Goal: Task Accomplishment & Management: Complete application form

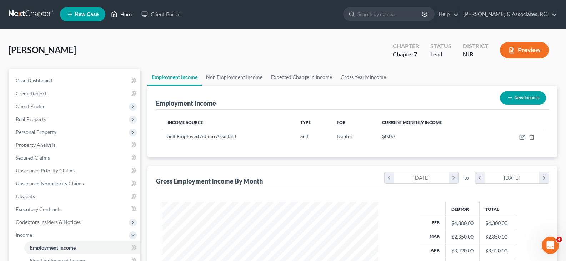
scroll to position [128, 231]
click at [119, 14] on link "Home" at bounding box center [123, 14] width 30 height 13
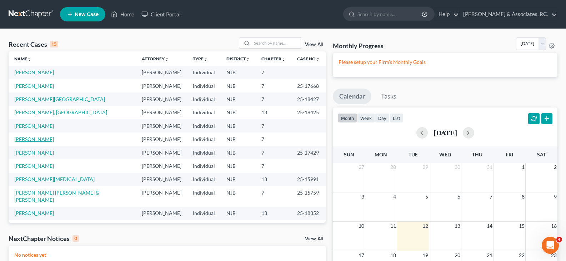
click at [42, 138] on link "[PERSON_NAME]" at bounding box center [34, 139] width 40 height 6
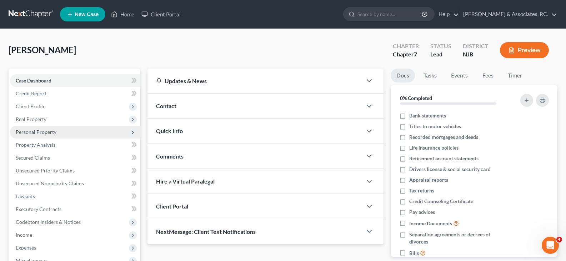
click at [25, 131] on span "Personal Property" at bounding box center [36, 132] width 41 height 6
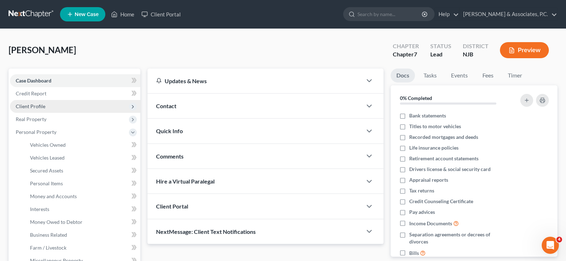
click at [26, 105] on span "Client Profile" at bounding box center [31, 106] width 30 height 6
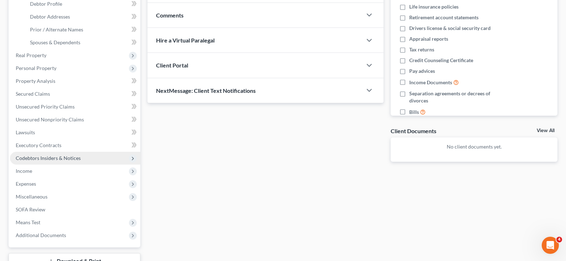
scroll to position [124, 0]
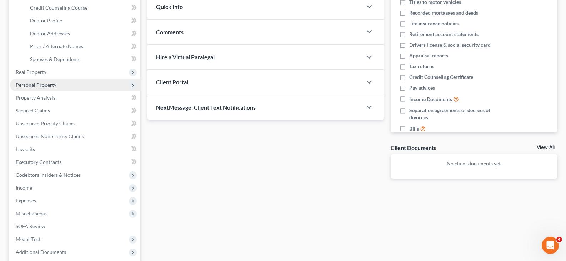
click at [29, 87] on span "Personal Property" at bounding box center [36, 85] width 41 height 6
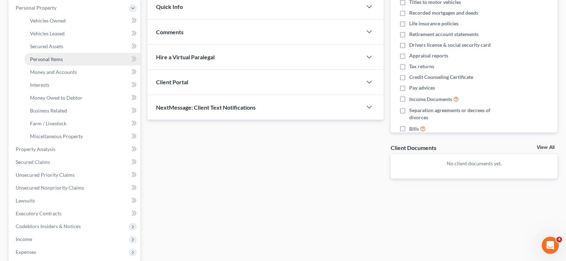
click at [45, 60] on span "Personal Items" at bounding box center [46, 59] width 33 height 6
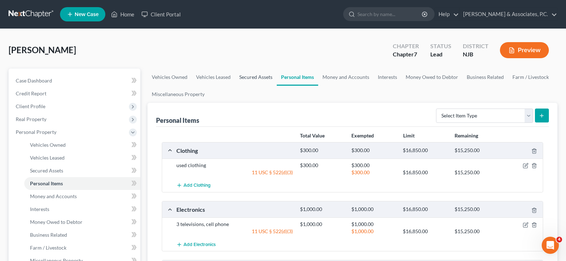
click at [257, 74] on link "Secured Assets" at bounding box center [256, 77] width 42 height 17
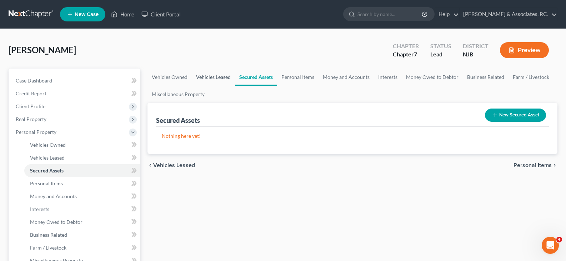
click at [213, 78] on link "Vehicles Leased" at bounding box center [213, 77] width 43 height 17
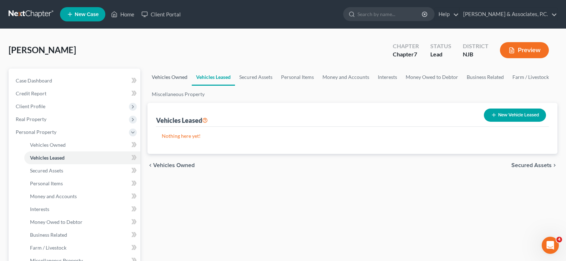
click at [176, 78] on link "Vehicles Owned" at bounding box center [170, 77] width 44 height 17
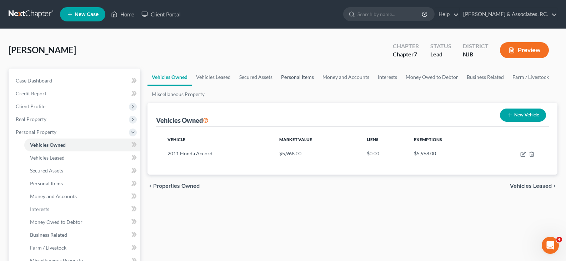
click at [293, 76] on link "Personal Items" at bounding box center [297, 77] width 41 height 17
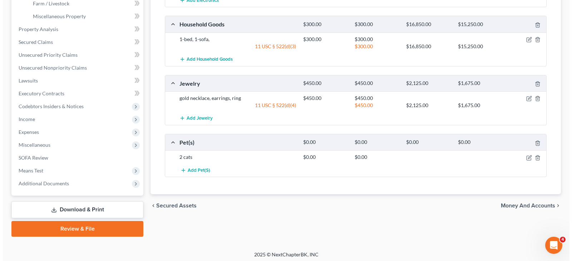
scroll to position [247, 0]
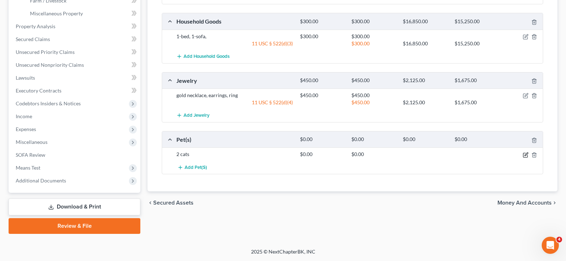
click at [526, 156] on icon "button" at bounding box center [526, 155] width 6 height 6
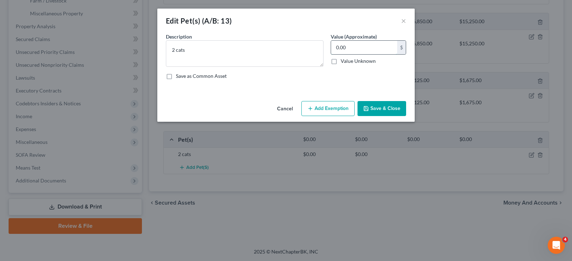
click at [355, 50] on input "0.00" at bounding box center [364, 48] width 66 height 14
type input "100.00"
click at [330, 109] on button "Add Exemption" at bounding box center [327, 108] width 53 height 15
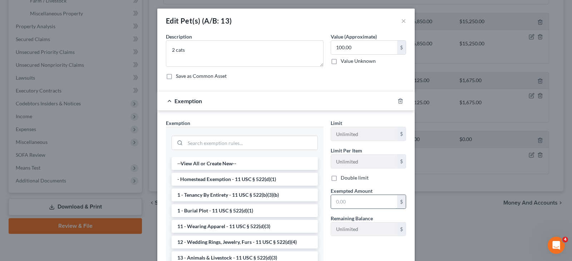
click at [343, 200] on input "text" at bounding box center [364, 202] width 66 height 14
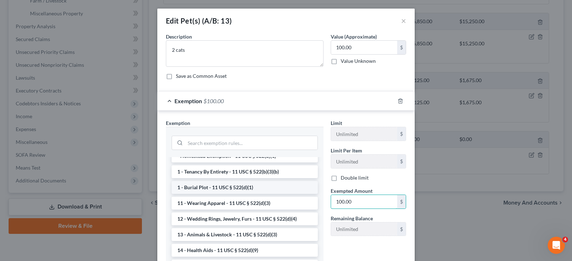
scroll to position [36, 0]
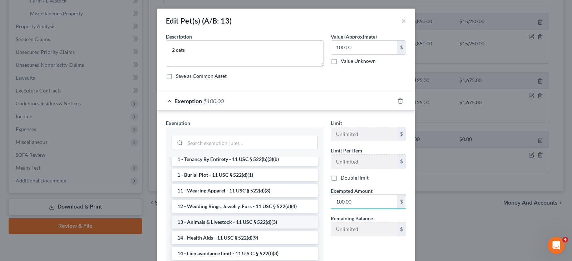
type input "100.00"
click at [215, 221] on li "13 - Animals & Livestock - 11 USC § 522(d)(3)" at bounding box center [245, 222] width 146 height 13
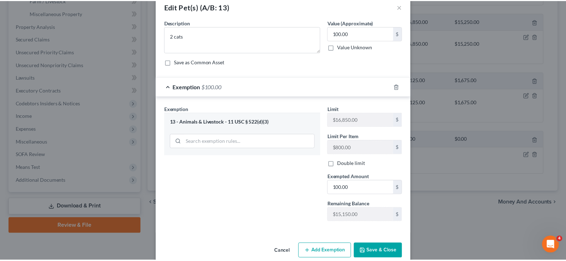
scroll to position [26, 0]
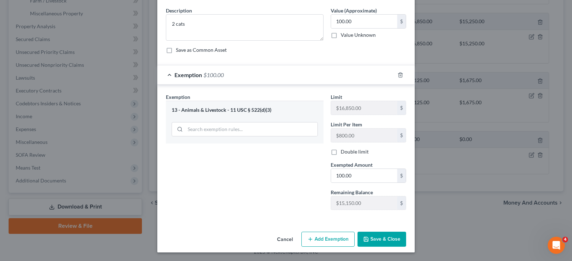
click at [378, 234] on button "Save & Close" at bounding box center [381, 239] width 49 height 15
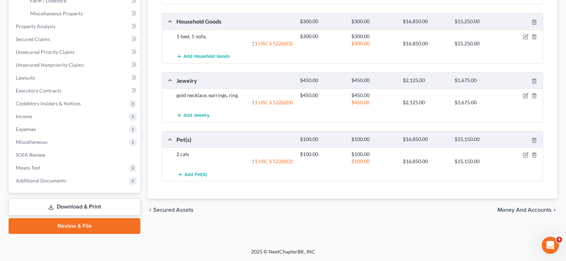
click at [66, 205] on link "Download & Print" at bounding box center [75, 207] width 132 height 17
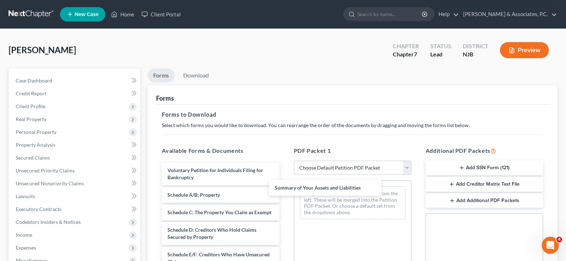
drag, startPoint x: 205, startPoint y: 197, endPoint x: 293, endPoint y: 193, distance: 88.4
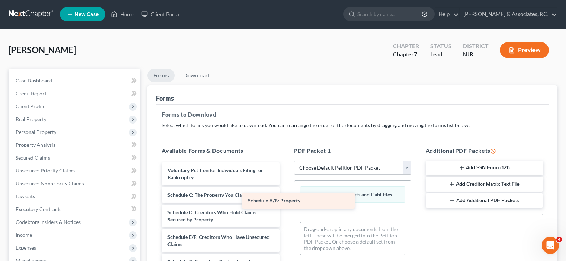
drag, startPoint x: 220, startPoint y: 195, endPoint x: 310, endPoint y: 200, distance: 90.2
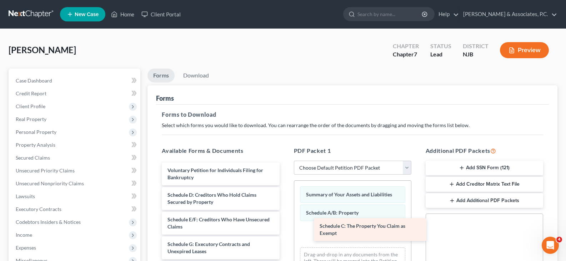
drag, startPoint x: 200, startPoint y: 199, endPoint x: 341, endPoint y: 227, distance: 143.5
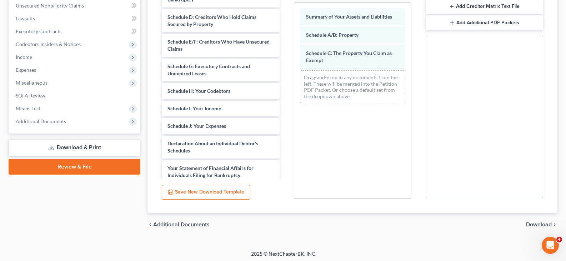
scroll to position [180, 0]
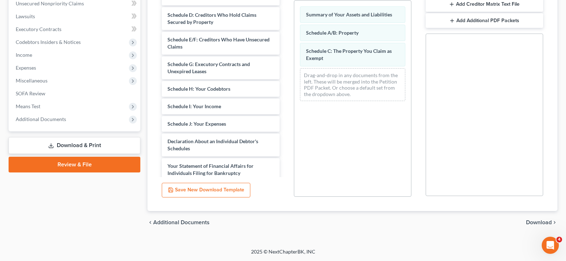
click at [536, 218] on div "chevron_left Additional Documents Download chevron_right" at bounding box center [353, 222] width 410 height 23
click at [534, 225] on span "Download" at bounding box center [539, 223] width 26 height 6
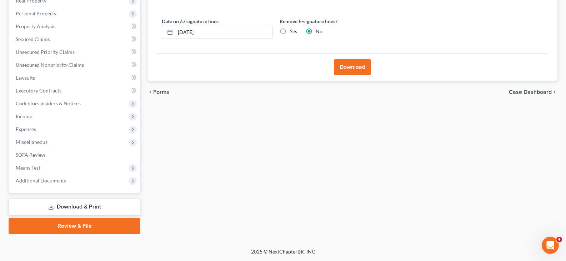
drag, startPoint x: 279, startPoint y: 31, endPoint x: 283, endPoint y: 30, distance: 3.8
click at [290, 31] on label "Yes" at bounding box center [294, 31] width 8 height 7
click at [290, 30] on label "Yes" at bounding box center [294, 31] width 8 height 7
click at [293, 30] on input "Yes" at bounding box center [295, 30] width 5 height 5
radio input "true"
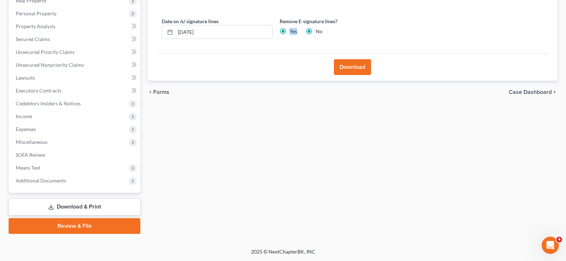
radio input "false"
click at [351, 65] on button "Download" at bounding box center [352, 67] width 37 height 16
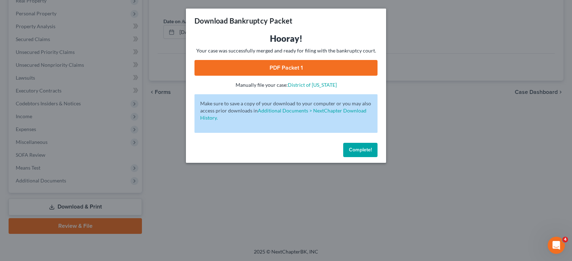
click at [264, 68] on link "PDF Packet 1" at bounding box center [285, 68] width 183 height 16
